Goal: Download file/media

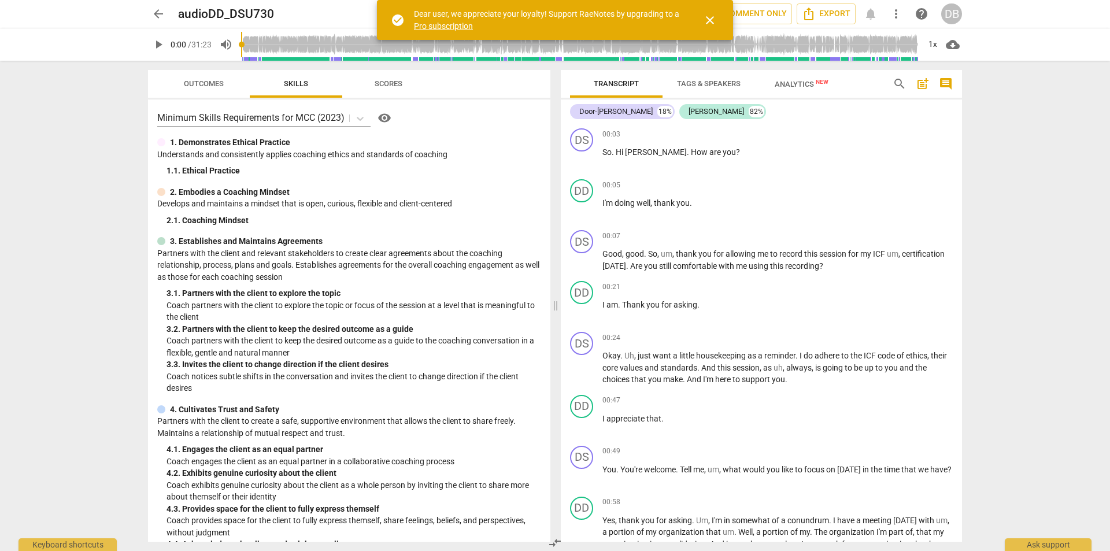
click at [703, 17] on span "close" at bounding box center [710, 20] width 28 height 14
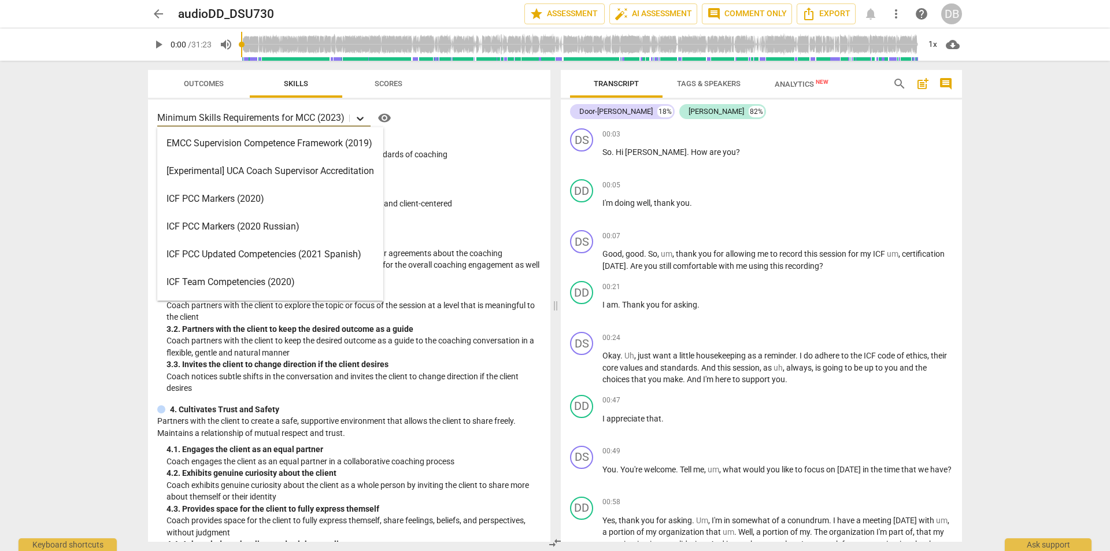
click at [356, 115] on icon at bounding box center [361, 119] width 12 height 12
click at [319, 193] on div "ICF PCC Markers (2020)" at bounding box center [270, 199] width 226 height 28
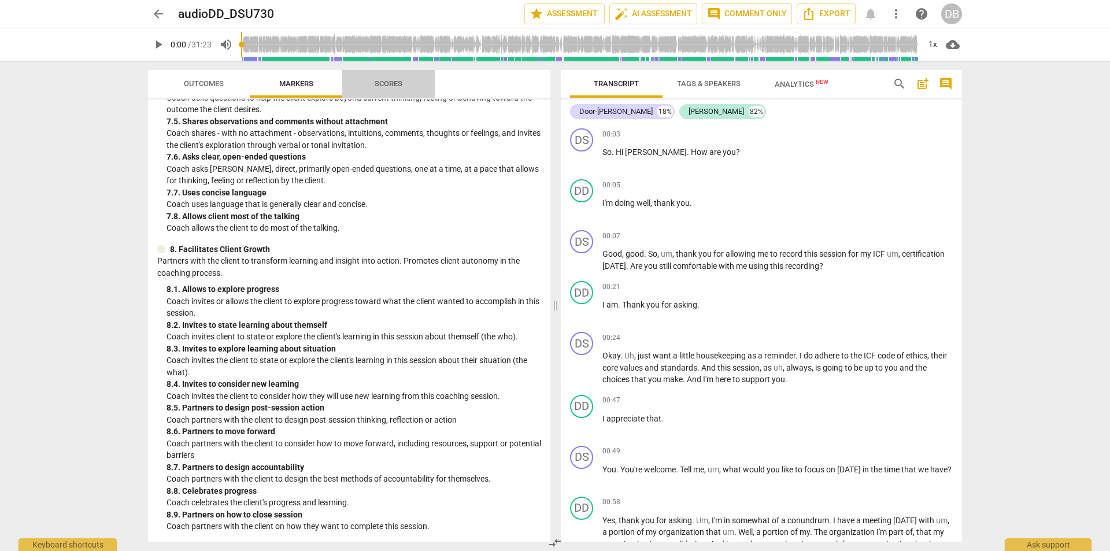
click at [385, 85] on span "Scores" at bounding box center [389, 83] width 28 height 9
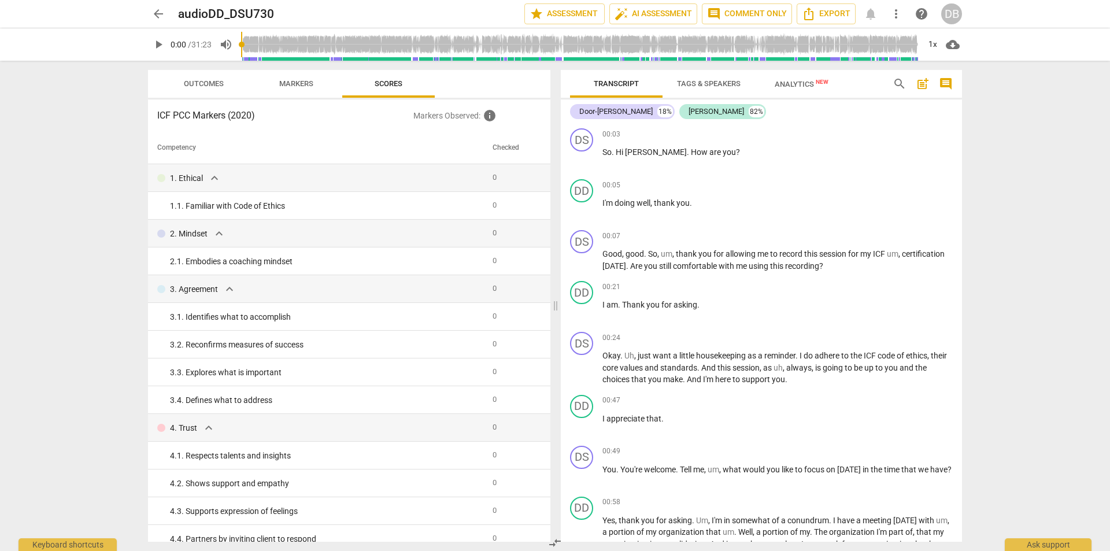
click at [638, 87] on span "Transcript" at bounding box center [616, 83] width 45 height 9
click at [814, 14] on icon "Export" at bounding box center [808, 14] width 9 height 13
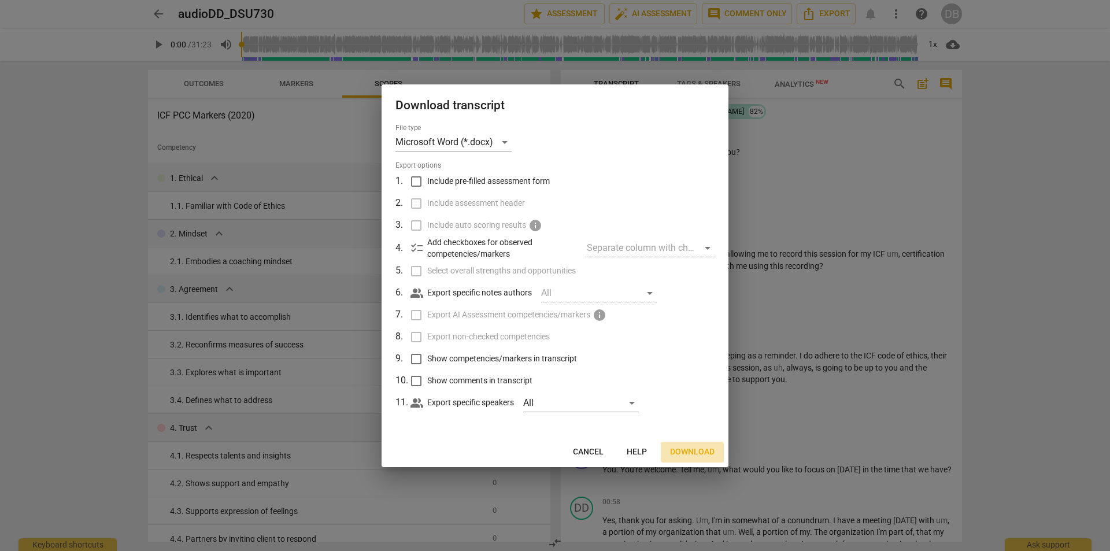
click at [678, 450] on span "Download" at bounding box center [692, 452] width 45 height 12
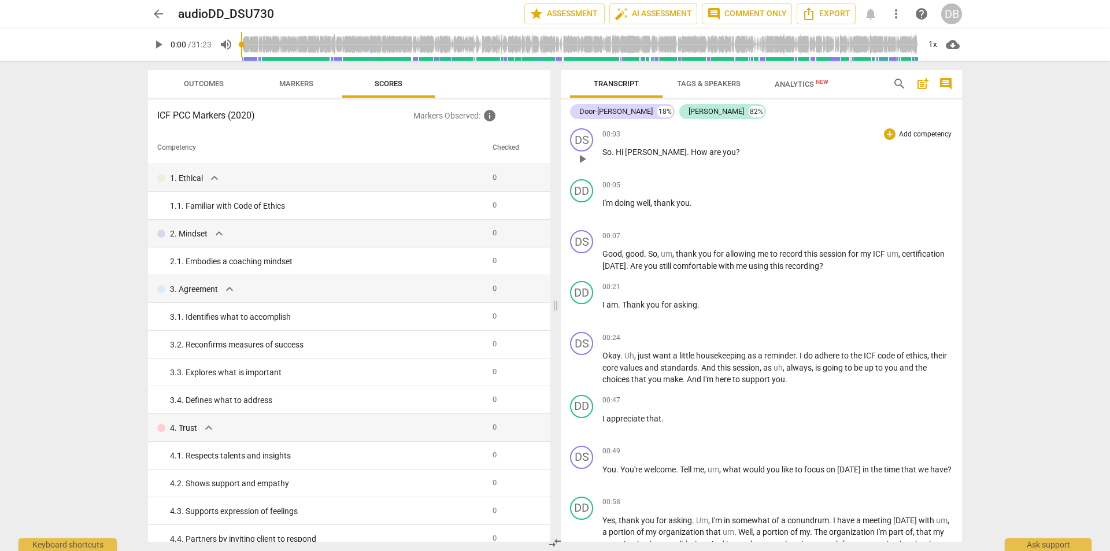
click at [859, 132] on div "00:03 + Add competency keyboard_arrow_right" at bounding box center [778, 134] width 350 height 12
click at [163, 44] on span "play_arrow" at bounding box center [159, 45] width 14 height 14
click at [940, 46] on div "1x" at bounding box center [933, 44] width 22 height 19
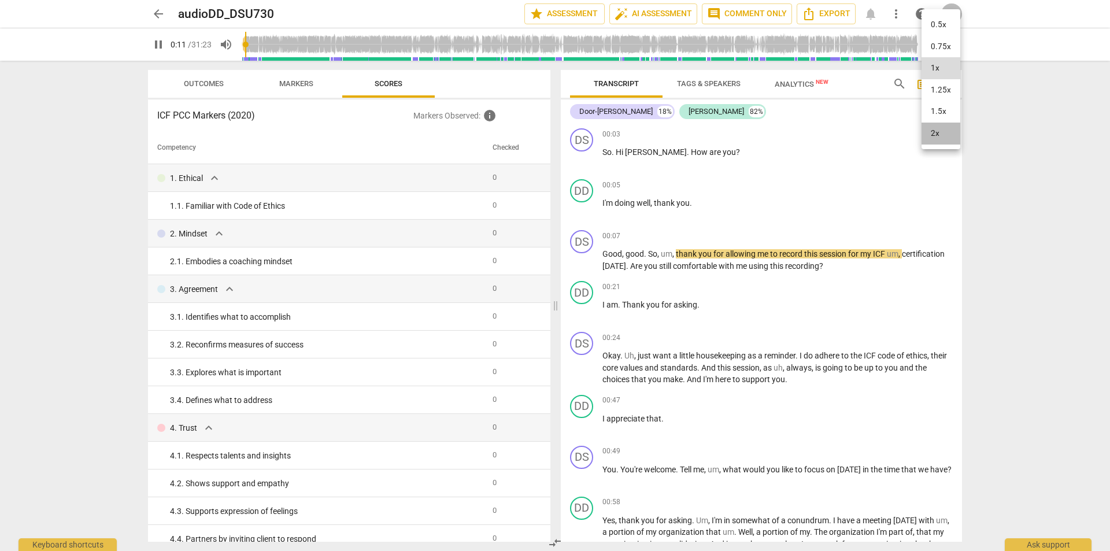
click at [941, 132] on li "2x" at bounding box center [941, 134] width 39 height 22
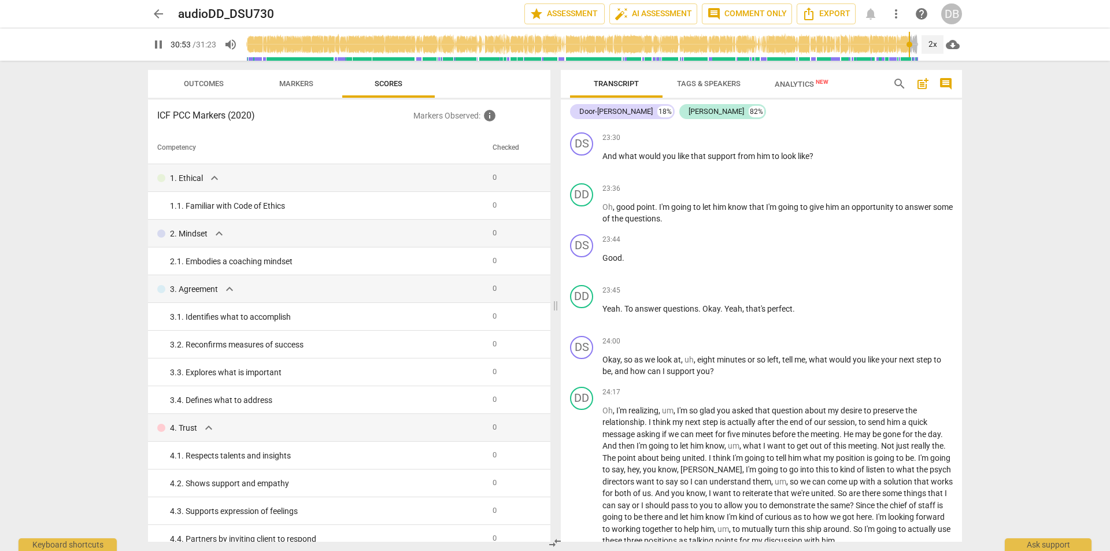
scroll to position [6141, 0]
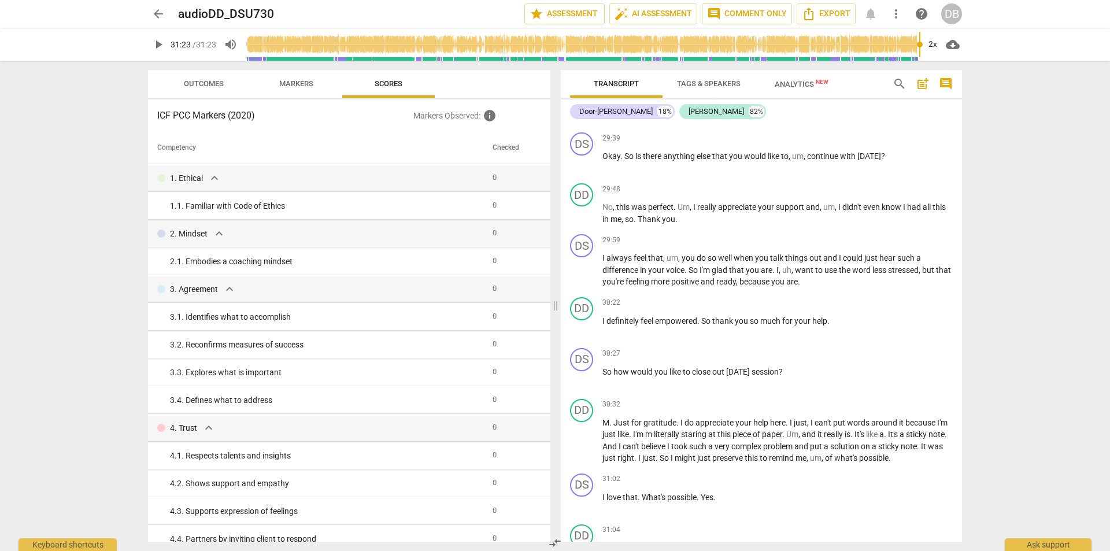
type input "1883"
